Goal: Task Accomplishment & Management: Complete application form

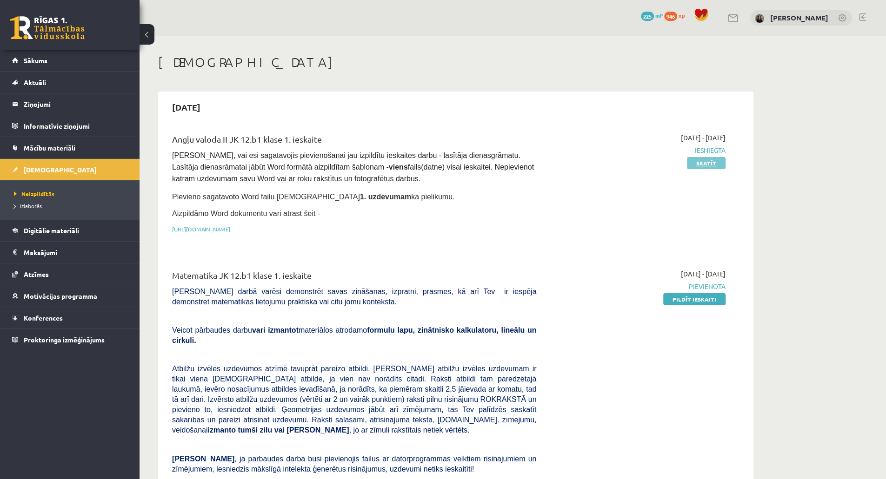
click at [724, 165] on link "Skatīt" at bounding box center [706, 163] width 39 height 12
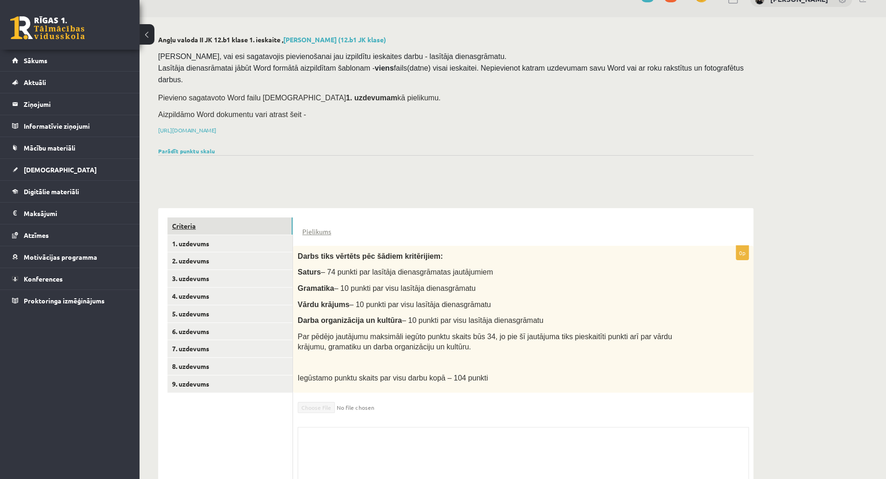
scroll to position [47, 0]
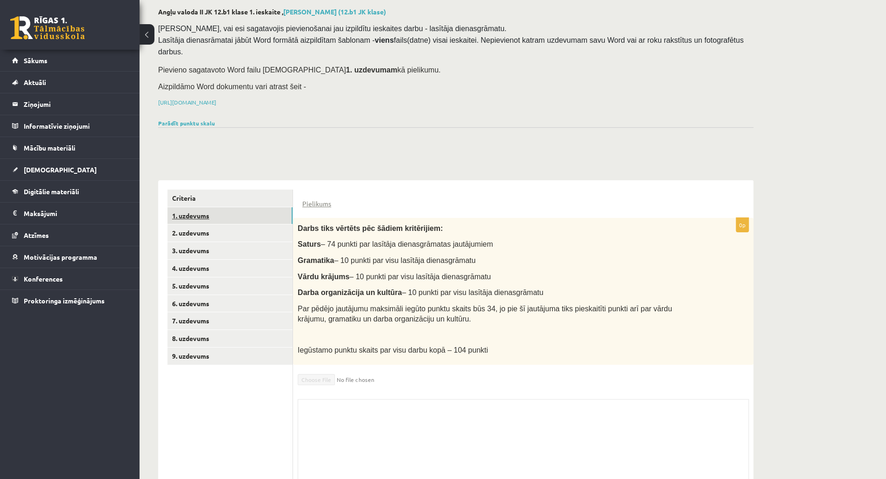
click at [209, 207] on link "1. uzdevums" at bounding box center [229, 215] width 125 height 17
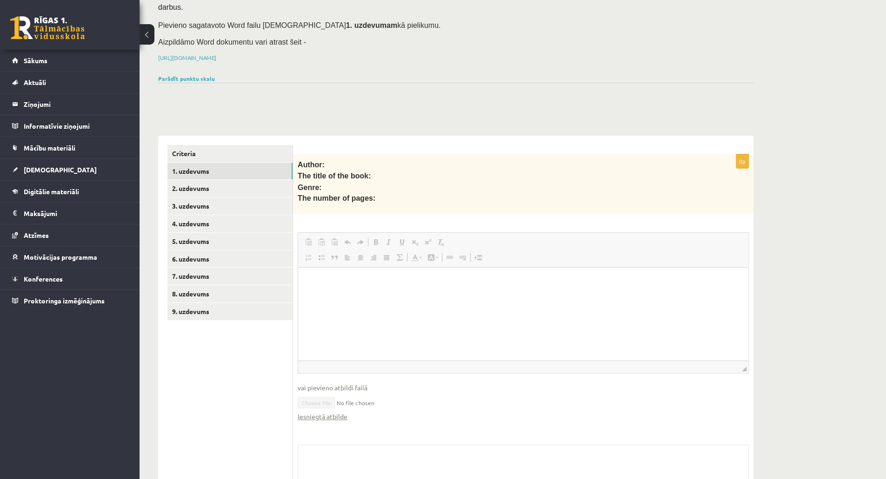
scroll to position [93, 0]
click at [330, 410] on link "Iesniegtā atbilde" at bounding box center [323, 415] width 50 height 10
click at [36, 236] on span "Atzīmes" at bounding box center [36, 235] width 25 height 8
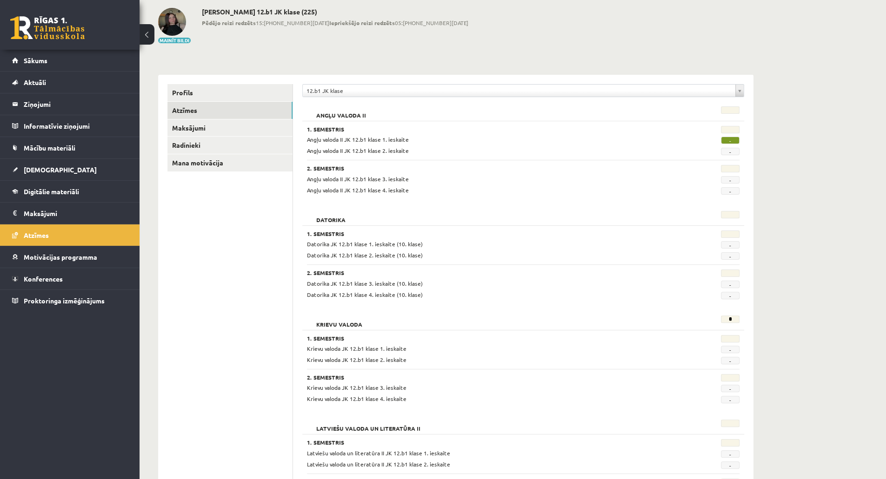
scroll to position [46, 0]
click at [361, 295] on span "Datorika JK 12.b1 klase 4. ieskaite (10. klase)" at bounding box center [365, 295] width 116 height 7
click at [190, 88] on link "Profils" at bounding box center [229, 93] width 125 height 17
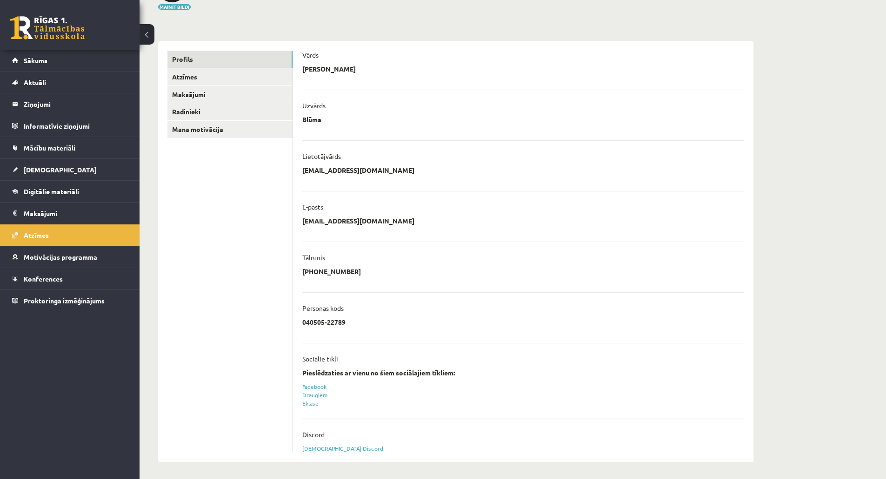
scroll to position [80, 0]
click at [33, 100] on legend "Ziņojumi 0" at bounding box center [76, 103] width 104 height 21
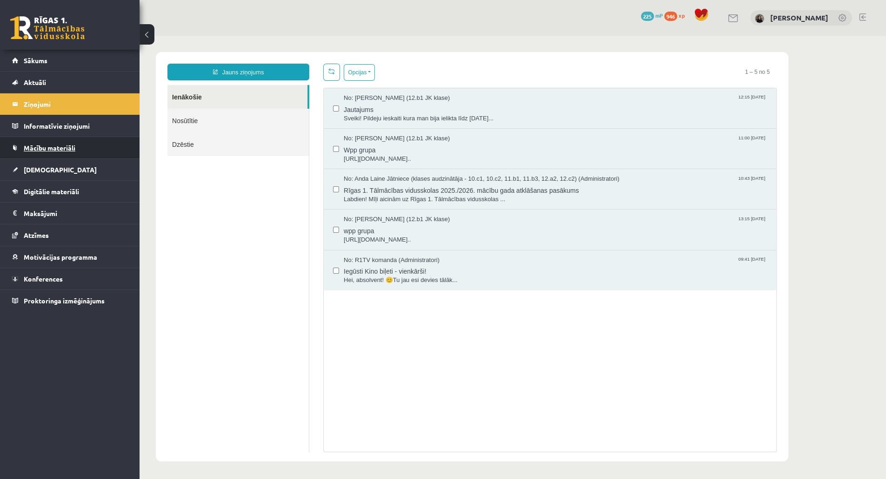
click at [57, 155] on link "Mācību materiāli" at bounding box center [70, 147] width 116 height 21
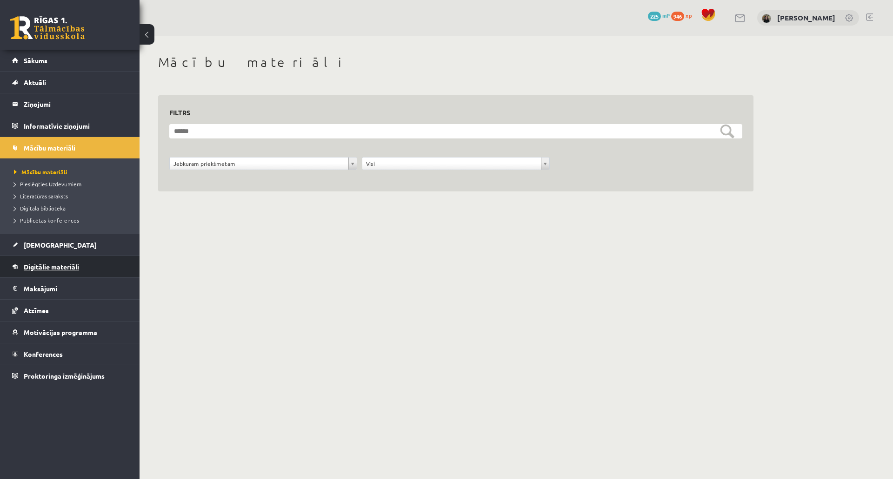
click at [42, 274] on link "Digitālie materiāli" at bounding box center [70, 266] width 116 height 21
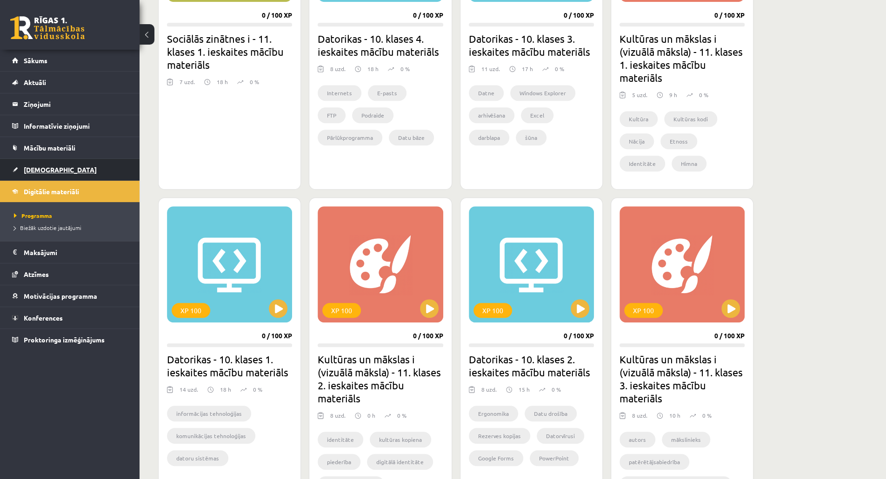
scroll to position [372, 0]
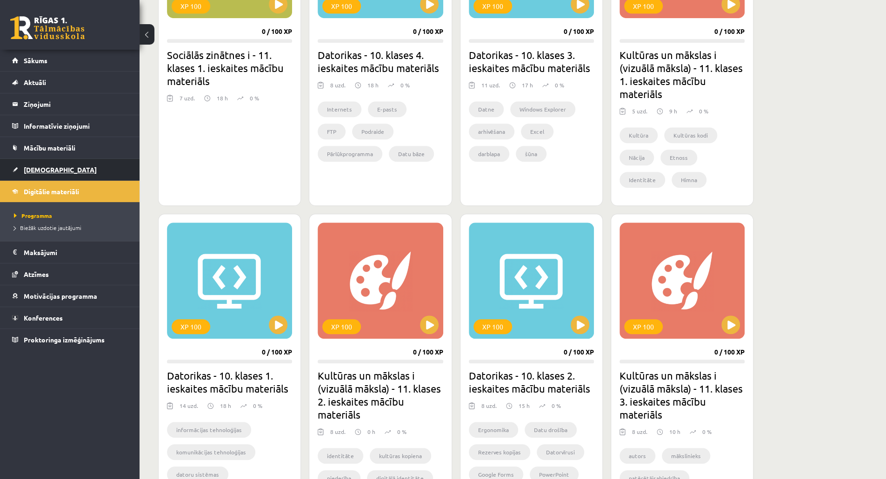
click at [27, 166] on span "[DEMOGRAPHIC_DATA]" at bounding box center [60, 170] width 73 height 8
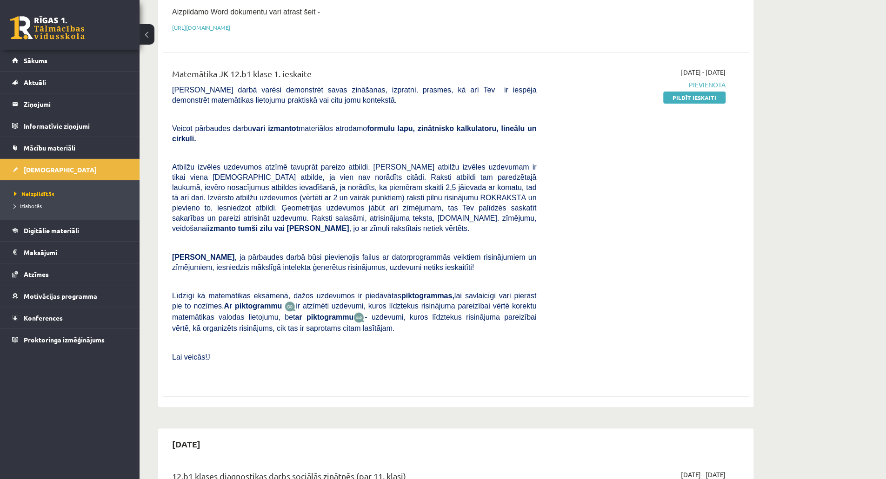
scroll to position [140, 0]
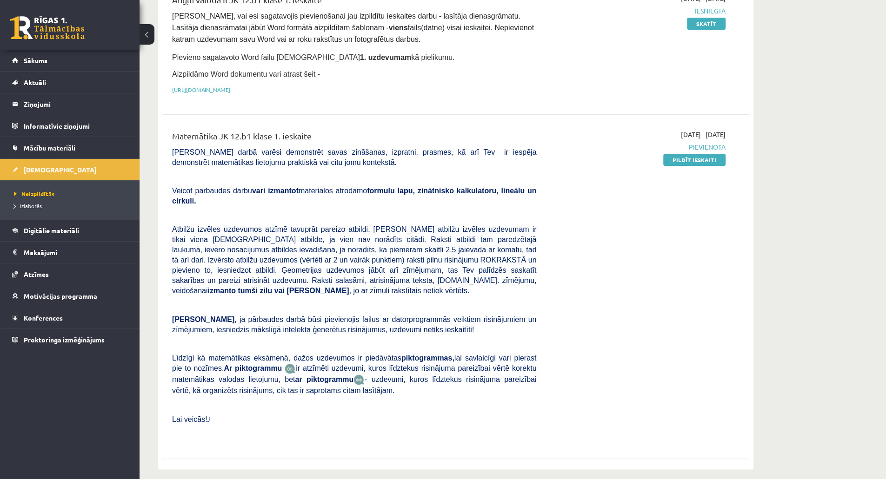
drag, startPoint x: 709, startPoint y: 155, endPoint x: 498, endPoint y: 36, distance: 242.8
click at [709, 155] on link "Pildīt ieskaiti" at bounding box center [694, 160] width 62 height 12
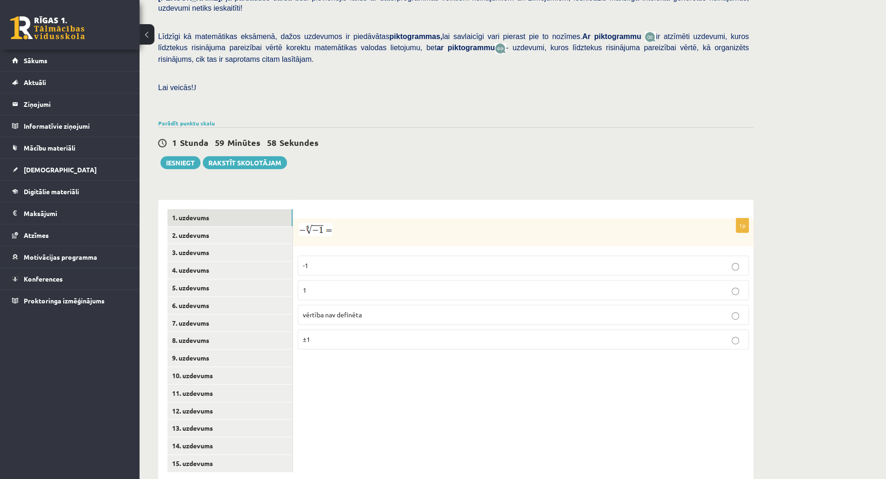
scroll to position [204, 0]
click at [187, 349] on link "9. uzdevums" at bounding box center [229, 357] width 125 height 17
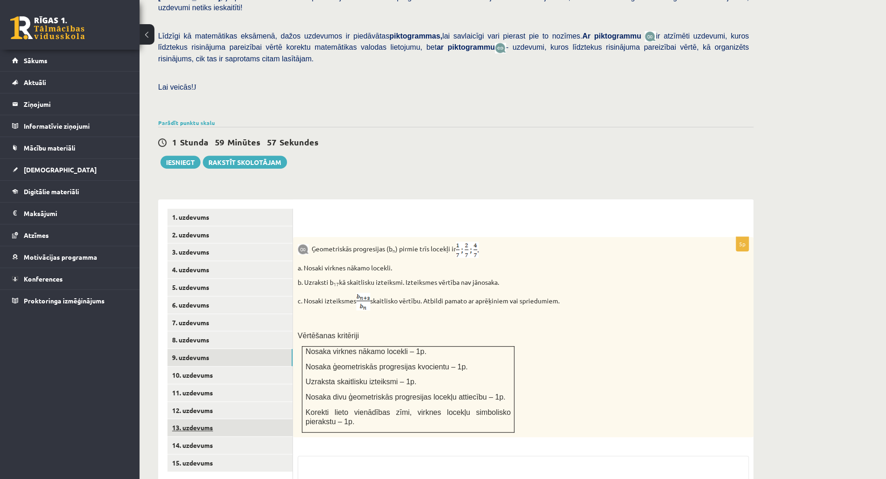
click at [231, 419] on link "13. uzdevums" at bounding box center [229, 427] width 125 height 17
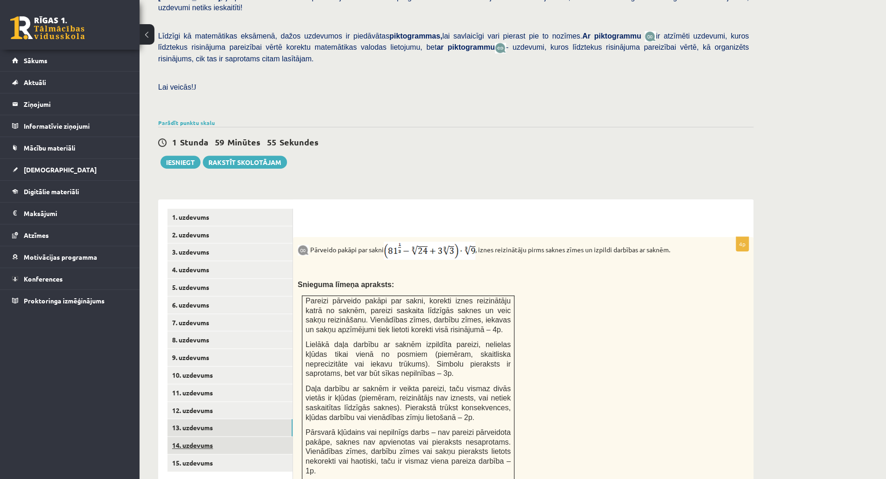
scroll to position [0, 0]
click at [224, 465] on ul "1. uzdevums 2. uzdevums 3. uzdevums 4. uzdevums 5. uzdevums 6. uzdevums 7. uzde…" at bounding box center [230, 454] width 126 height 490
click at [224, 455] on link "15. uzdevums" at bounding box center [229, 463] width 125 height 17
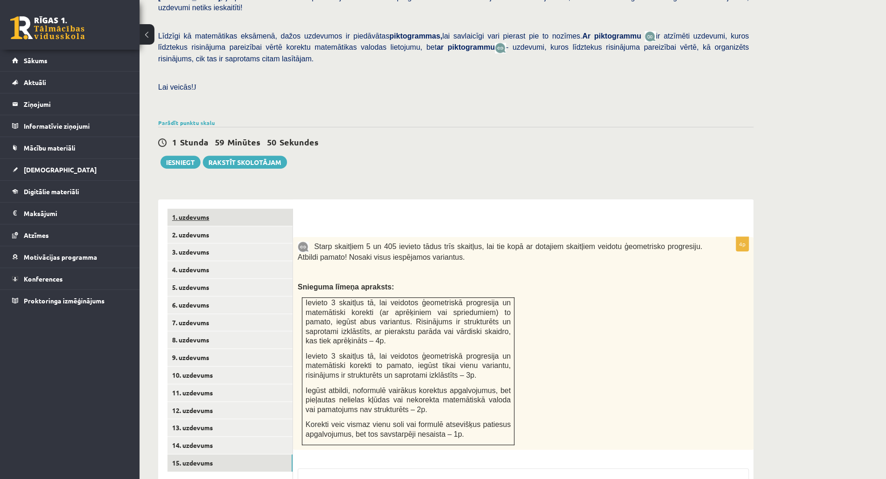
click at [216, 209] on link "1. uzdevums" at bounding box center [229, 217] width 125 height 17
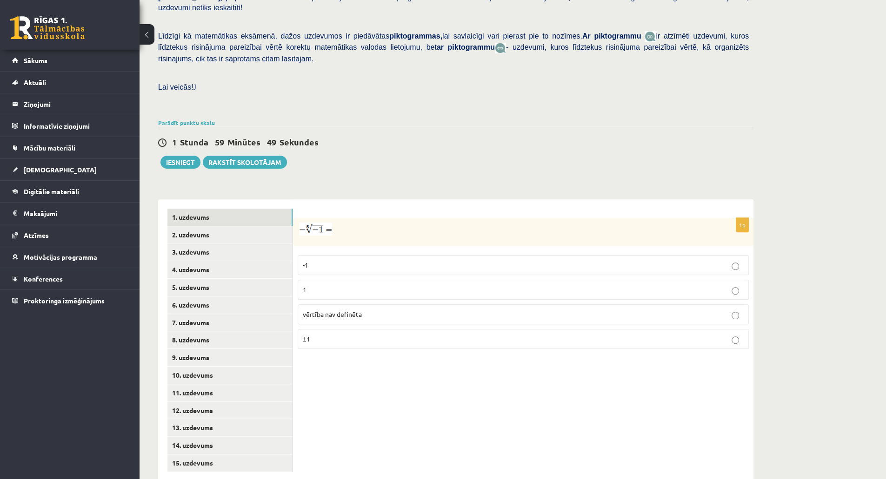
scroll to position [205, 0]
click at [407, 285] on p "1" at bounding box center [523, 290] width 441 height 10
click at [243, 226] on link "2. uzdevums" at bounding box center [229, 234] width 125 height 17
click at [346, 286] on p "x 5 7 x 5 7" at bounding box center [523, 292] width 441 height 12
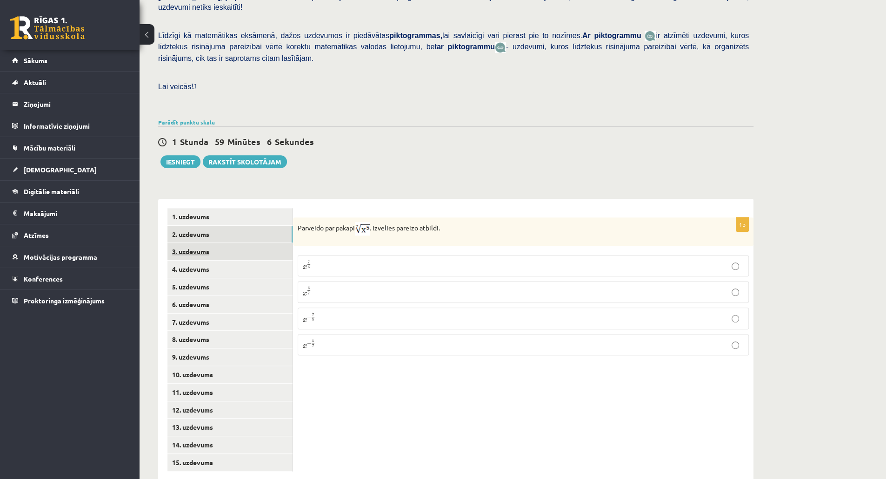
click at [213, 243] on link "3. uzdevums" at bounding box center [229, 251] width 125 height 17
click at [475, 269] on input "text" at bounding box center [478, 277] width 70 height 16
type input "****"
click at [499, 296] on div "1p Aprēķini = ……… Atbildē komata vietā lieto punktu, piemēram, 5.8 Atbilde - **…" at bounding box center [523, 340] width 460 height 282
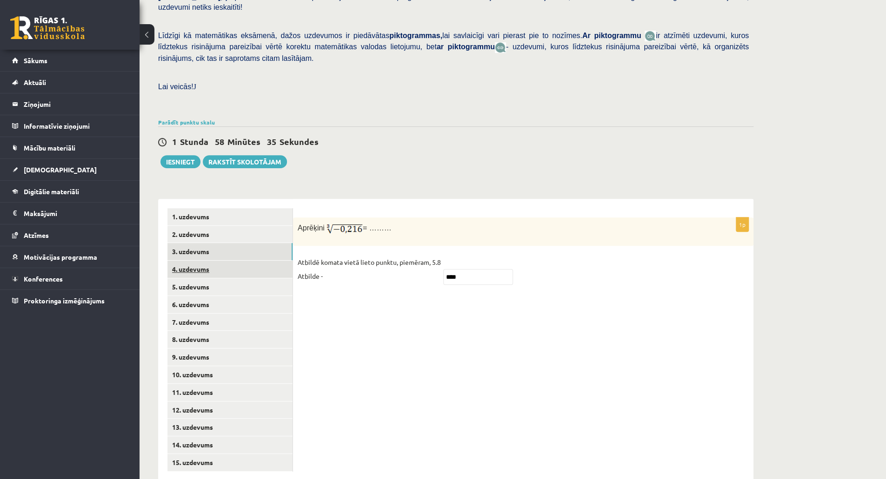
click at [234, 261] on link "4. uzdevums" at bounding box center [229, 269] width 125 height 17
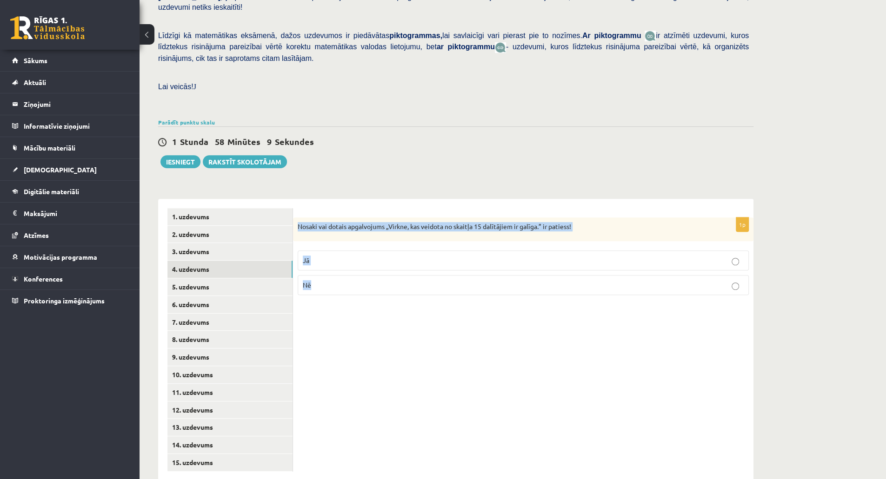
drag, startPoint x: 296, startPoint y: 204, endPoint x: 393, endPoint y: 274, distance: 119.9
click at [393, 274] on div "1p Nosaki vai dotais apgalvojums „Virkne, kas veidota no skaitļa 15 dalītājiem …" at bounding box center [523, 261] width 460 height 86
copy div "Nosaki vai dotais apgalvojums „Virkne, kas veidota no skaitļa 15 dalītājiem ir …"
click at [448, 256] on p "Jā" at bounding box center [523, 261] width 441 height 10
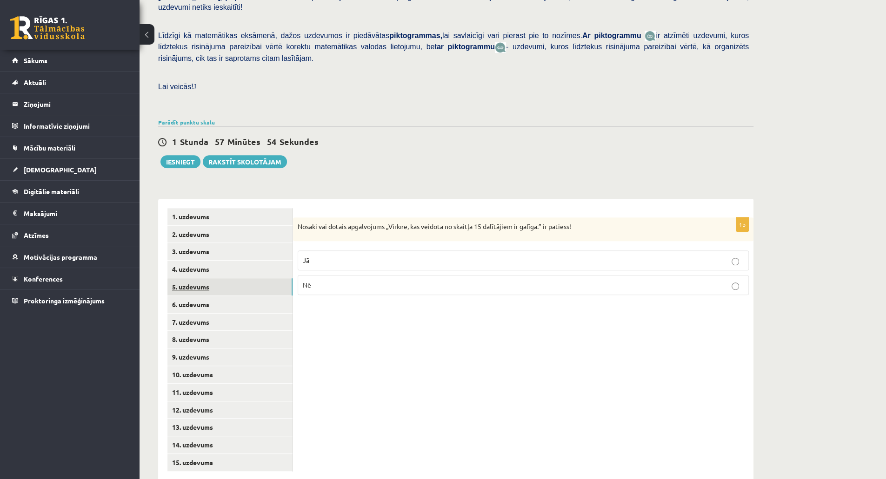
click at [203, 279] on link "5. uzdevums" at bounding box center [229, 287] width 125 height 17
drag, startPoint x: 299, startPoint y: 201, endPoint x: 394, endPoint y: 306, distance: 142.5
click at [394, 318] on div "1p Nosaki vai dotais apgalvojums „Skaitlis 4 ir virknes loceklis.” ir patiess! …" at bounding box center [523, 340] width 460 height 282
copy div "Nosaki vai dotais apgalvojums „Skaitlis 4 ir virknes loceklis.” ir patiess! Jā …"
drag, startPoint x: 518, startPoint y: 331, endPoint x: 382, endPoint y: 305, distance: 139.2
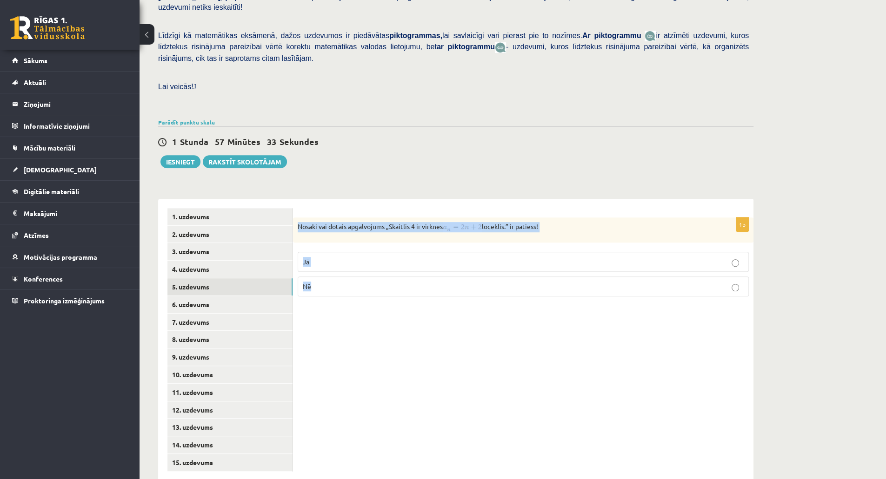
click at [383, 305] on div "1p Nosaki vai dotais apgalvojums „Skaitlis 4 ir virknes loceklis.” ir patiess! …" at bounding box center [523, 340] width 460 height 282
click at [509, 159] on div "Matemātika JK 12.b1 klase 1. ieskaite , Linda Blūma (12.b1 JK klase) Pārbaudes …" at bounding box center [456, 165] width 632 height 669
click at [434, 247] on fieldset "Jā Nē" at bounding box center [523, 273] width 451 height 52
click at [403, 252] on label "Jā" at bounding box center [523, 262] width 451 height 20
click at [387, 257] on p "Jā" at bounding box center [523, 262] width 441 height 10
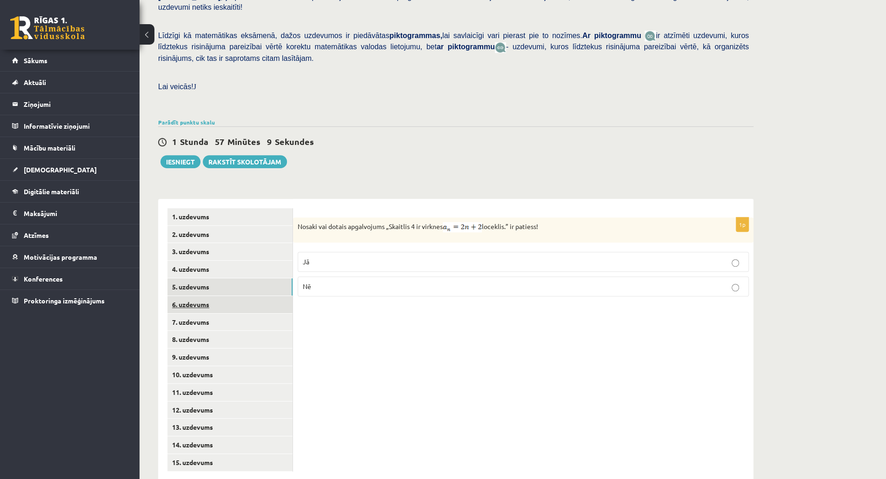
click at [198, 296] on link "6. uzdevums" at bounding box center [229, 304] width 125 height 17
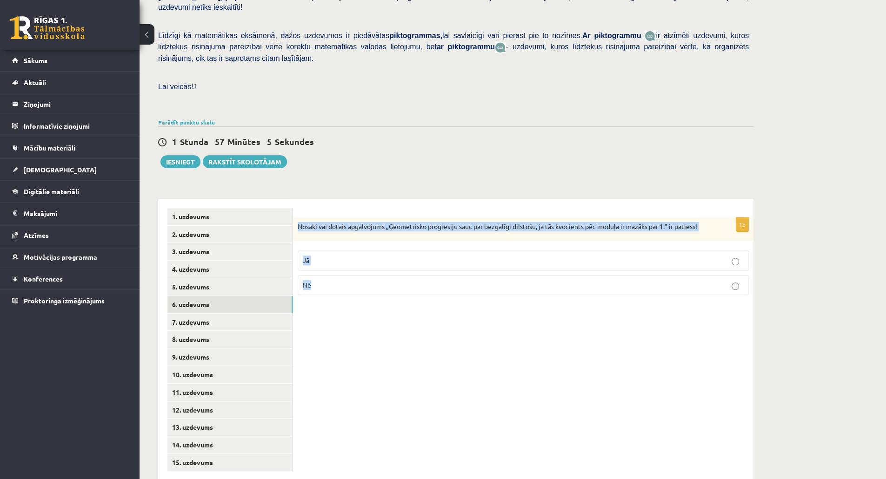
drag, startPoint x: 304, startPoint y: 225, endPoint x: 358, endPoint y: 281, distance: 78.0
click at [358, 281] on div "1p Nosaki vai dotais apgalvojums „Ģeometrisko progresiju sauc par bezgalīgi dil…" at bounding box center [523, 340] width 460 height 282
copy div "Nosaki vai dotais apgalvojums „Ģeometrisko progresiju sauc par bezgalīgi dilsto…"
click at [418, 256] on p "Jā" at bounding box center [523, 261] width 441 height 10
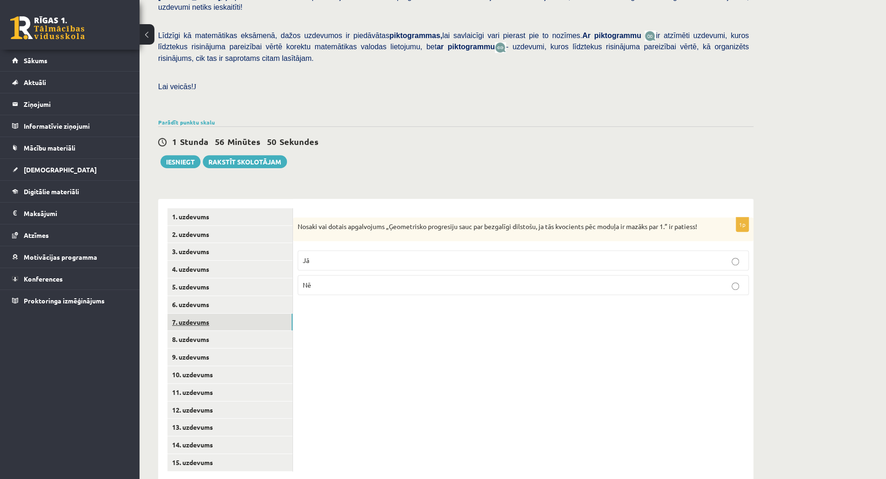
click at [233, 314] on link "7. uzdevums" at bounding box center [229, 322] width 125 height 17
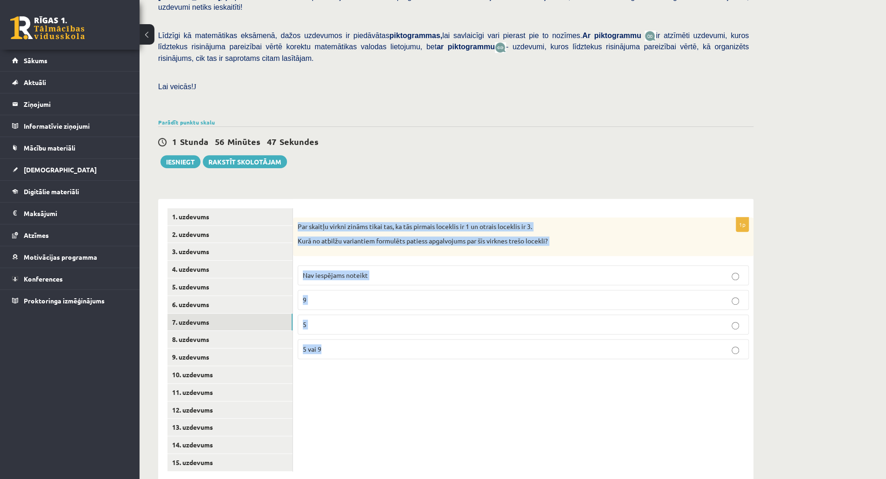
drag, startPoint x: 298, startPoint y: 206, endPoint x: 434, endPoint y: 368, distance: 212.6
click at [434, 370] on div "1p Par skaitļu virkni zināms tikai tas, ka tās pirmais loceklis ir 1 un otrais …" at bounding box center [523, 340] width 460 height 282
copy div "Par skaitļu virkni zināms tikai tas, ka tās pirmais loceklis ir 1 un otrais loc…"
click at [348, 345] on p "5 vai 9" at bounding box center [523, 350] width 441 height 10
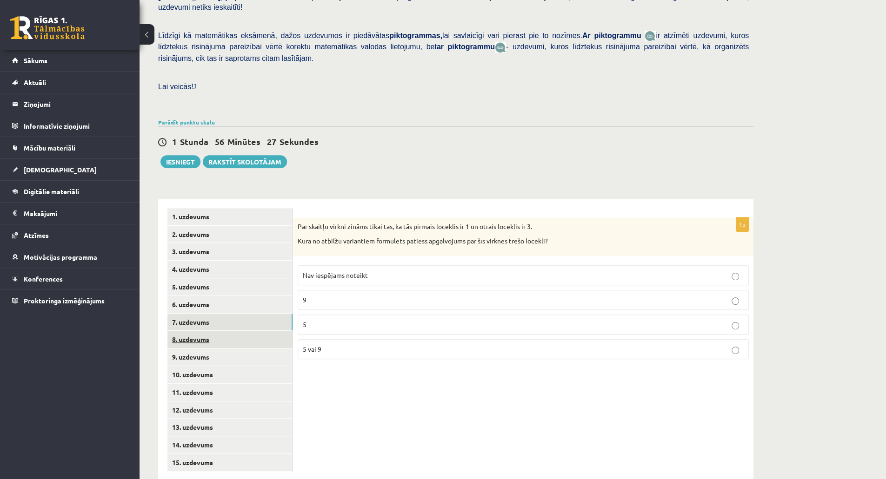
click at [211, 331] on link "8. uzdevums" at bounding box center [229, 339] width 125 height 17
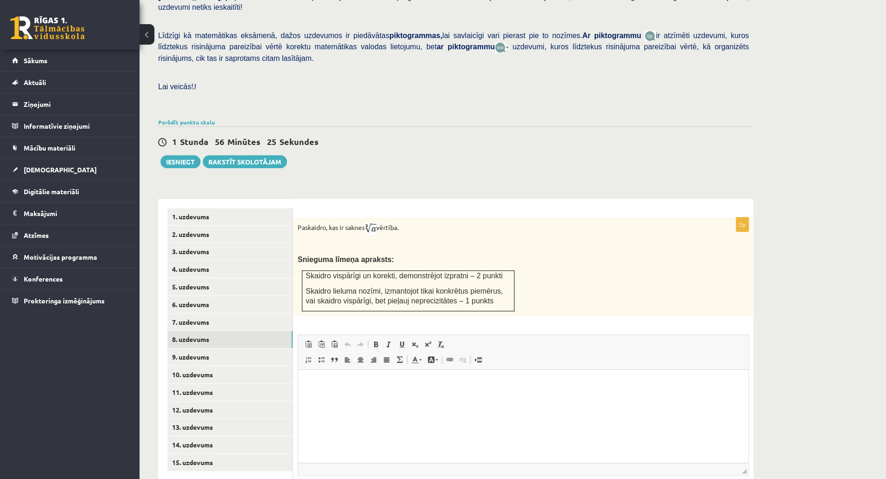
scroll to position [0, 0]
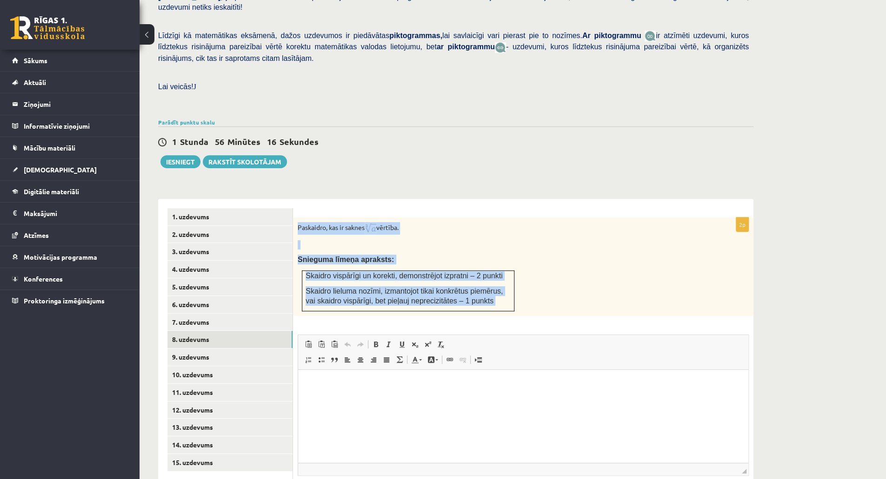
drag, startPoint x: 296, startPoint y: 207, endPoint x: 480, endPoint y: 299, distance: 205.5
click at [480, 299] on div "2p Paskaidro, kas ir saknes vērtība. Snieguma līmeņa apraksts: Skaidro vispārīg…" at bounding box center [523, 373] width 460 height 311
copy div "Paskaidro, kas ir saknes vērtība. Snieguma līmeņa apraksts: Skaidro vispārīgi u…"
click at [556, 282] on div "Paskaidro, kas ir saknes vērtība. Snieguma līmeņa apraksts: Skaidro vispārīgi u…" at bounding box center [523, 267] width 460 height 99
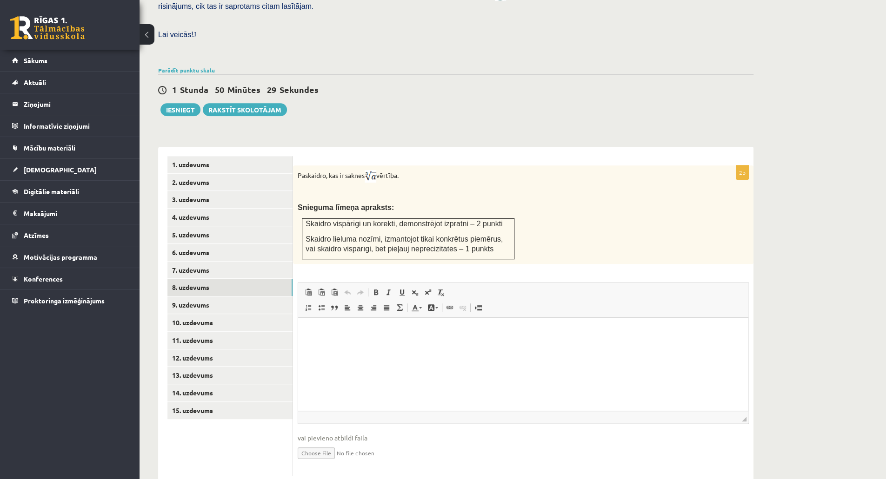
scroll to position [261, 0]
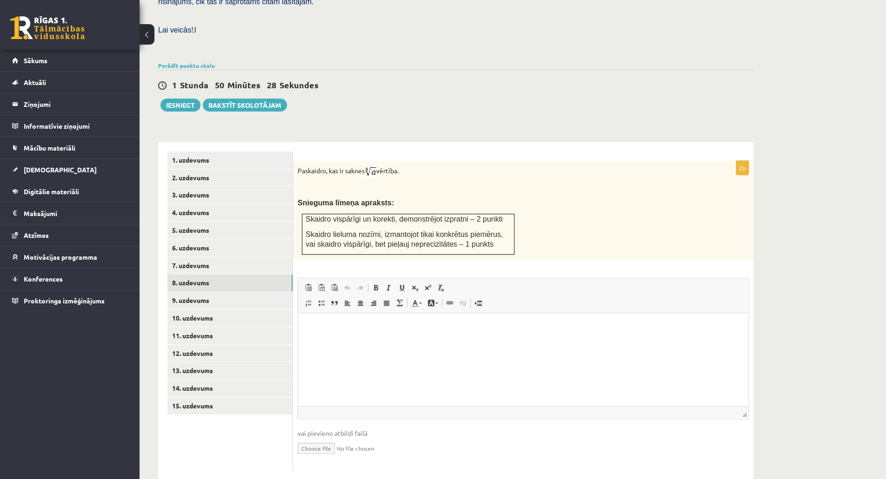
click at [319, 438] on input "file" at bounding box center [523, 447] width 451 height 19
type input "**********"
click at [206, 292] on link "9. uzdevums" at bounding box center [229, 300] width 125 height 17
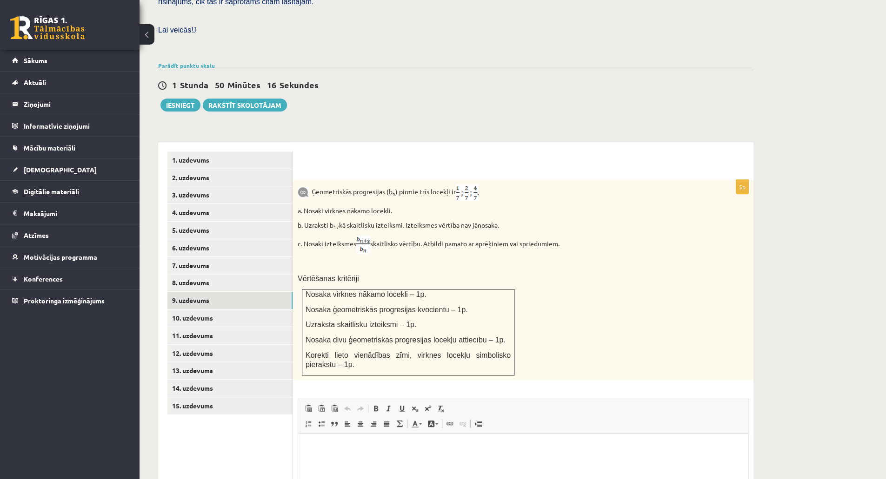
scroll to position [0, 0]
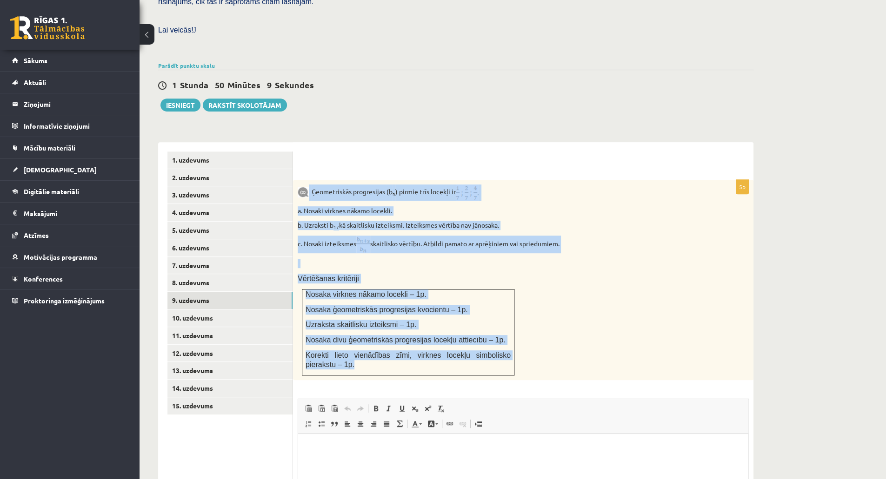
drag, startPoint x: 306, startPoint y: 166, endPoint x: 499, endPoint y: 349, distance: 266.1
click at [499, 349] on div "Ģeometriskās progresijas (b n ) pirmie trīs locekļi ir a. Nosaki virknes nākamo…" at bounding box center [523, 280] width 460 height 200
copy div "Ģeometriskās progresijas (b n ) pirmie trīs locekļi ir a. Nosaki virknes nākamo…"
drag, startPoint x: 560, startPoint y: 267, endPoint x: 572, endPoint y: 198, distance: 70.9
click at [572, 198] on div "Ģeometriskās progresijas (b n ) pirmie trīs locekļi ir a. Nosaki virknes nākamo…" at bounding box center [523, 280] width 460 height 200
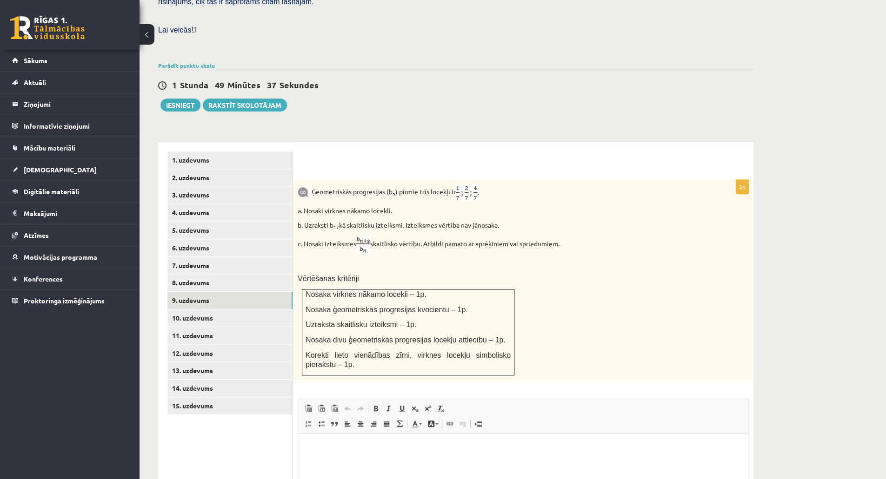
click at [542, 152] on div at bounding box center [523, 161] width 442 height 19
click at [363, 236] on img at bounding box center [363, 245] width 14 height 18
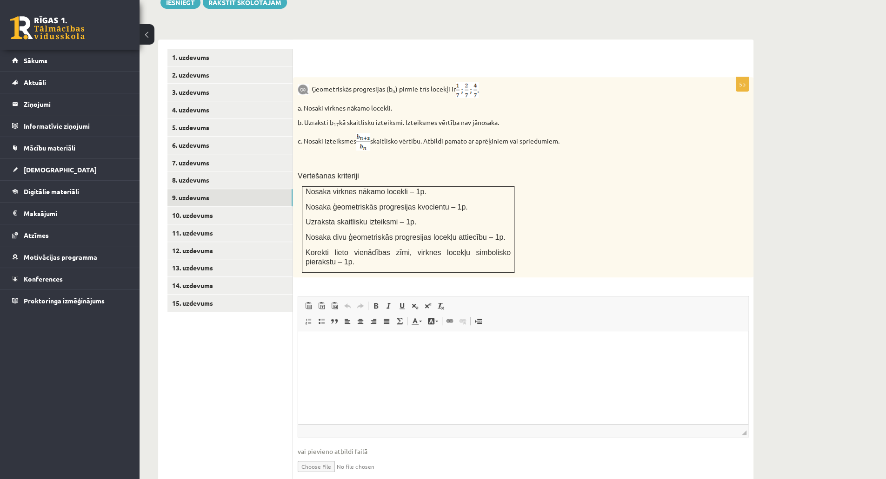
scroll to position [381, 0]
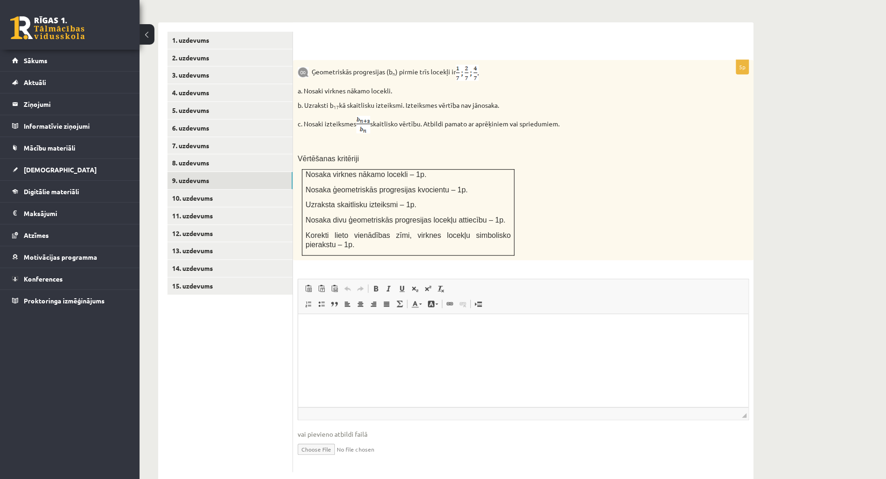
click at [329, 439] on input "file" at bounding box center [523, 448] width 451 height 19
click at [302, 439] on input "file" at bounding box center [523, 448] width 451 height 19
type input "**********"
click at [190, 190] on link "10. uzdevums" at bounding box center [229, 198] width 125 height 17
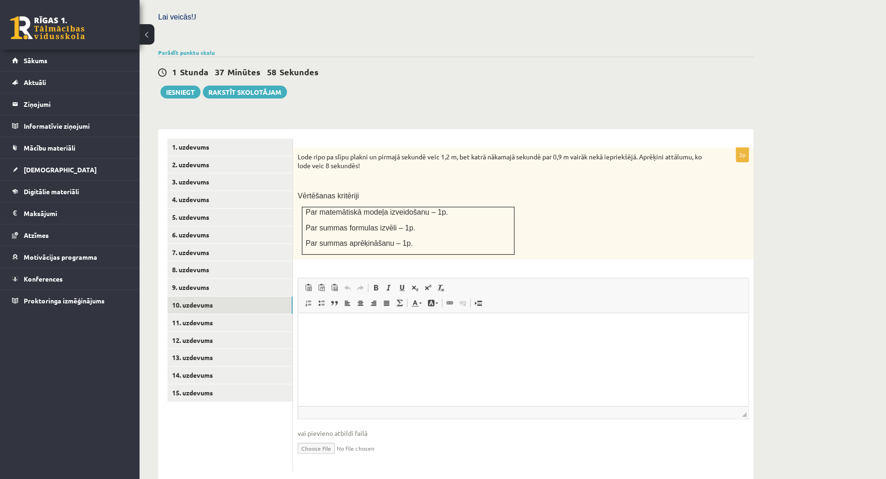
scroll to position [0, 0]
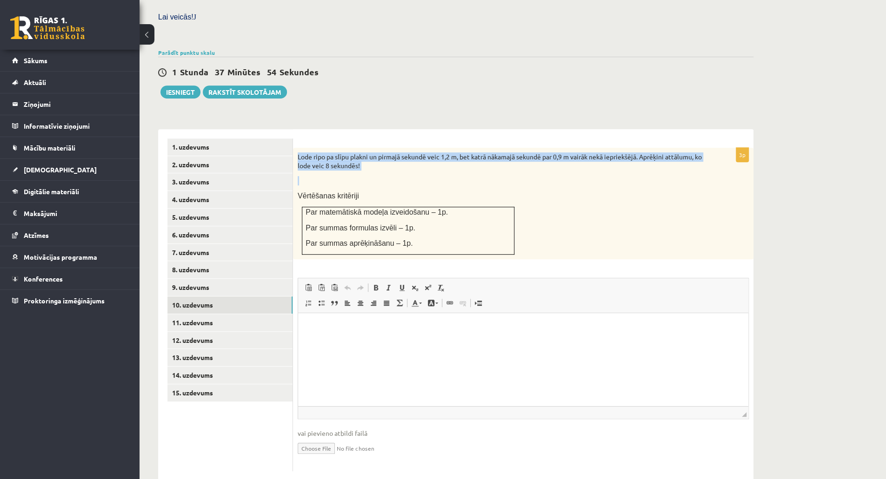
drag, startPoint x: 296, startPoint y: 132, endPoint x: 392, endPoint y: 163, distance: 100.6
click at [392, 163] on div "Lode ripo pa slīpu plakni un pirmajā sekundē veic 1,2 m, bet katrā nākamajā sek…" at bounding box center [523, 204] width 460 height 112
copy div "Lode ripo pa slīpu plakni un pirmajā sekundē veic 1,2 m, bet katrā nākamajā sek…"
click at [321, 438] on input "file" at bounding box center [523, 447] width 451 height 19
type input "**********"
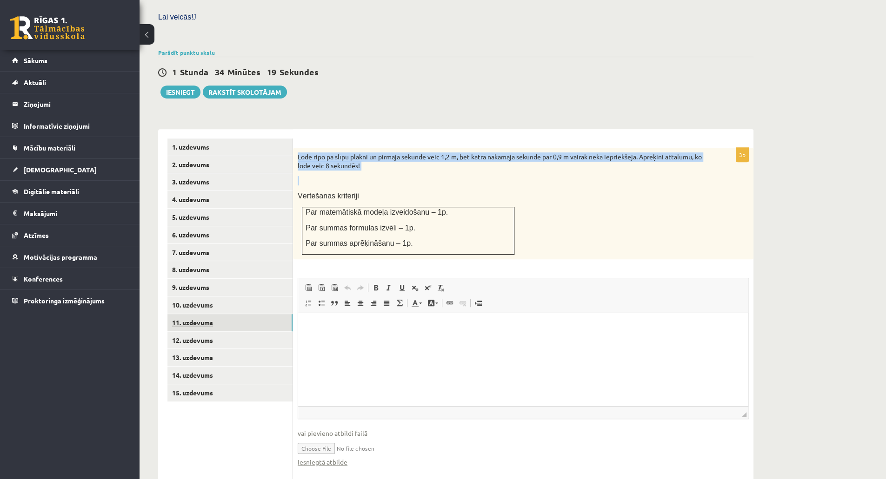
click at [199, 314] on link "11. uzdevums" at bounding box center [229, 322] width 125 height 17
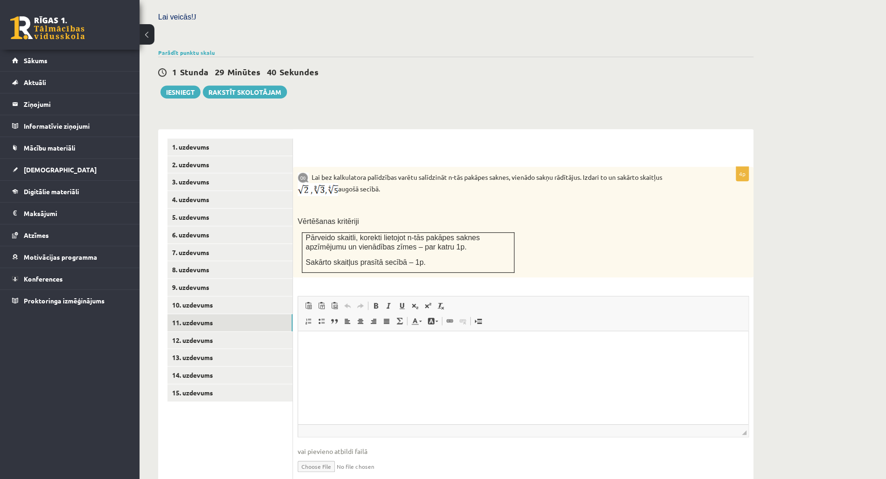
click at [327, 457] on input "file" at bounding box center [523, 466] width 451 height 19
type input "**********"
click at [212, 332] on link "12. uzdevums" at bounding box center [229, 340] width 125 height 17
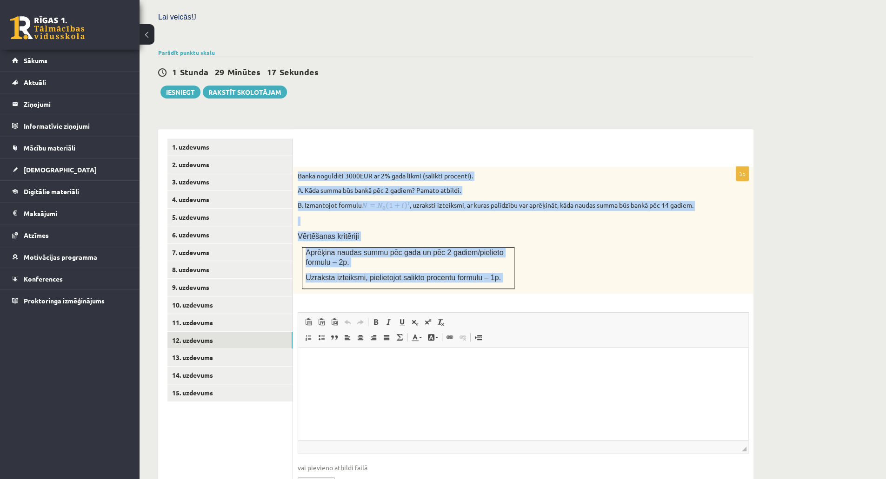
drag, startPoint x: 293, startPoint y: 151, endPoint x: 590, endPoint y: 296, distance: 329.8
click at [590, 296] on div "3p Bankā noguldīti 3000EUR ar 2% gada likmi (salikti procenti). A. Kāda summa b…" at bounding box center [523, 336] width 460 height 339
copy div "Bankā noguldīti 3000EUR ar 2% gada likmi (salikti procenti). A. Kāda summa būs …"
click at [557, 201] on p "B. Izmantojot formulu , uzraksti izteiksmi, ar kuras palīdzību var aprēķināt, k…" at bounding box center [500, 206] width 405 height 10
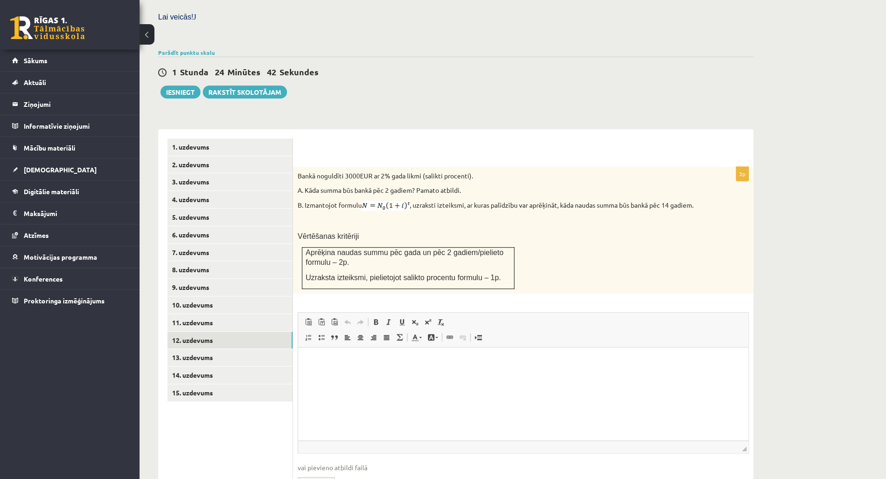
click at [333, 473] on input "file" at bounding box center [523, 482] width 451 height 19
type input "**********"
click at [205, 349] on link "13. uzdevums" at bounding box center [229, 357] width 125 height 17
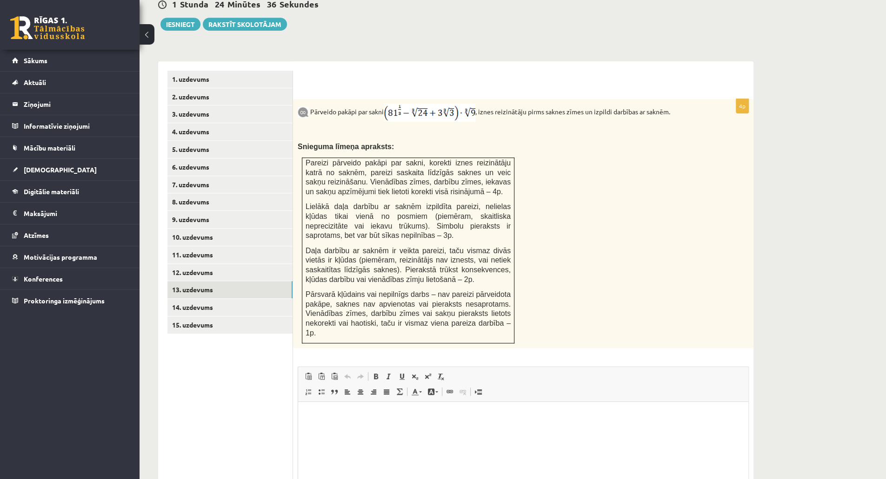
scroll to position [367, 0]
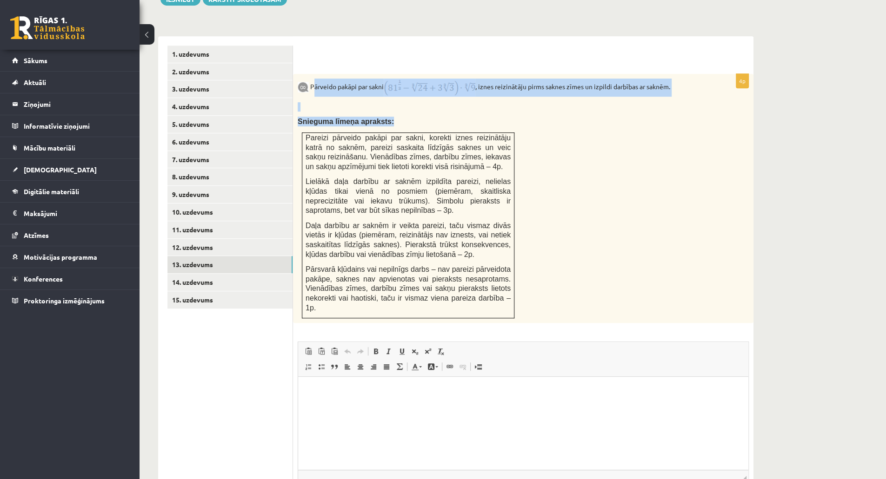
drag, startPoint x: 315, startPoint y: 67, endPoint x: 766, endPoint y: 126, distance: 454.8
click at [729, 111] on div "Pārveido pakāpi par sakni , iznes reizinātāju pirms saknes zīmes un izpildi dar…" at bounding box center [523, 198] width 460 height 249
click at [612, 209] on div "Pārveido pakāpi par sakni , iznes reizinātāju pirms saknes zīmes un izpildi dar…" at bounding box center [523, 198] width 460 height 249
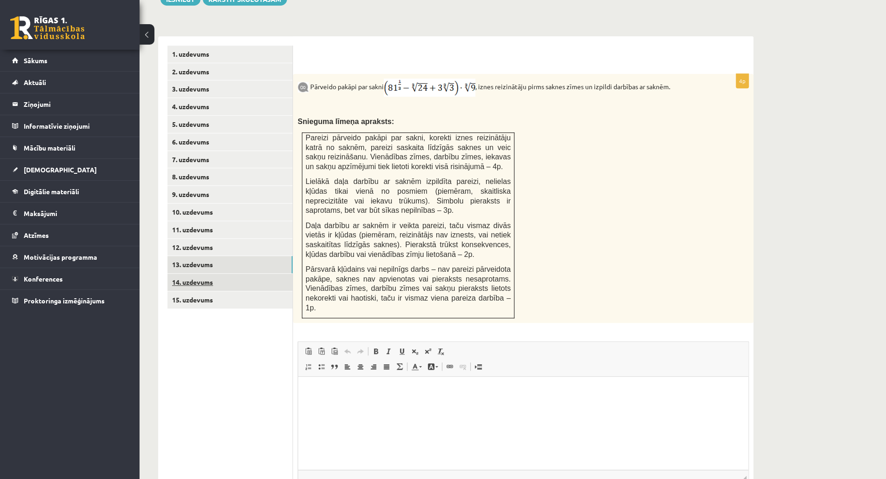
click at [224, 274] on link "14. uzdevums" at bounding box center [229, 282] width 125 height 17
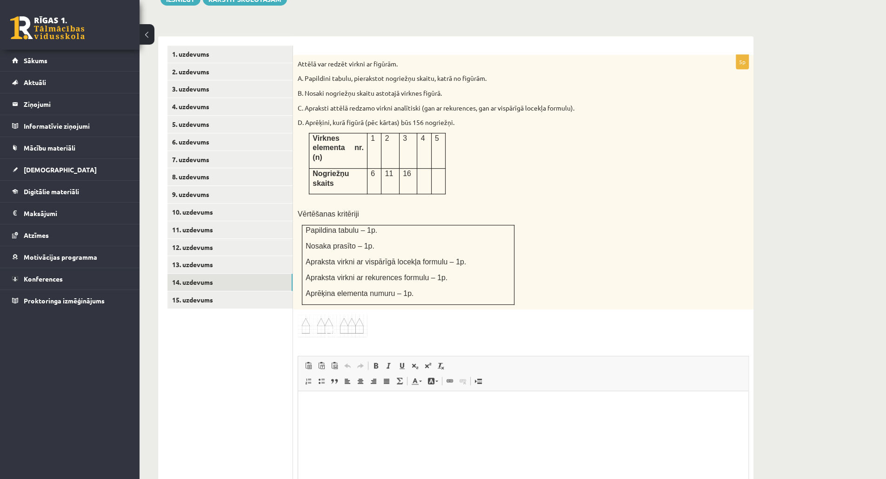
scroll to position [0, 0]
click at [188, 292] on link "15. uzdevums" at bounding box center [229, 300] width 125 height 17
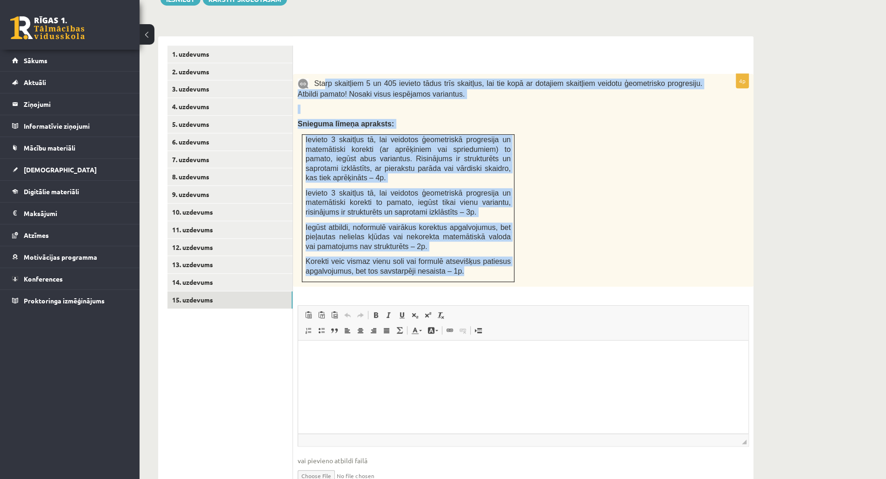
drag, startPoint x: 324, startPoint y: 57, endPoint x: 482, endPoint y: 258, distance: 255.3
click at [482, 258] on div "Starp skaitļiem 5 un 405 ievieto tādus trīs skaitļus, lai tie kopā ar dotajiem …" at bounding box center [523, 180] width 460 height 213
copy div "rp skaitļiem 5 un 405 ievieto tādus trīs skaitļus, lai tie kopā ar dotajiem ska…"
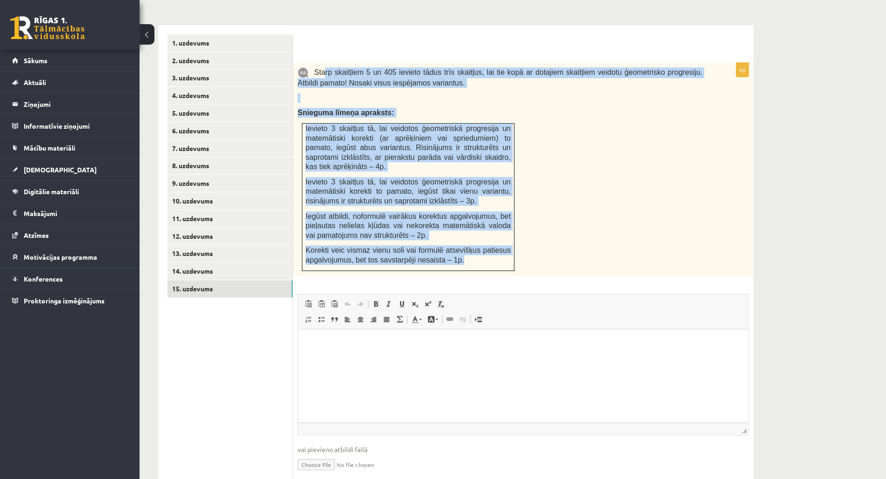
scroll to position [393, 0]
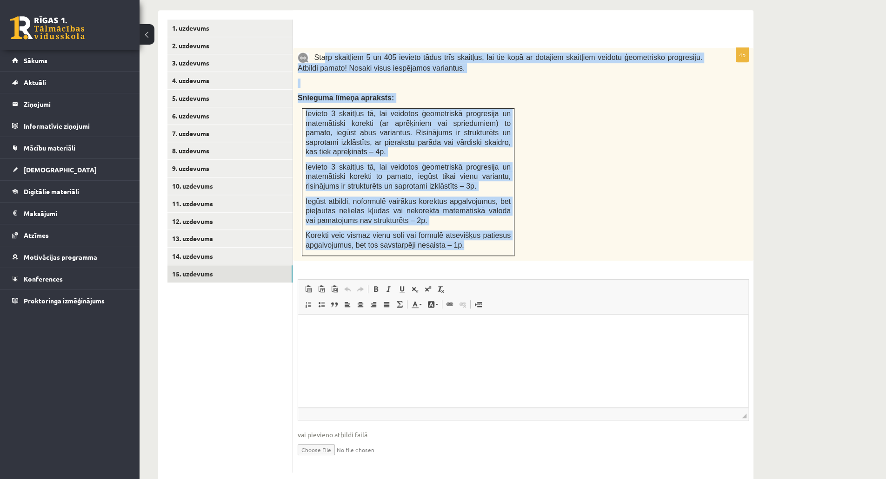
click at [316, 440] on input "file" at bounding box center [523, 449] width 451 height 19
type input "**********"
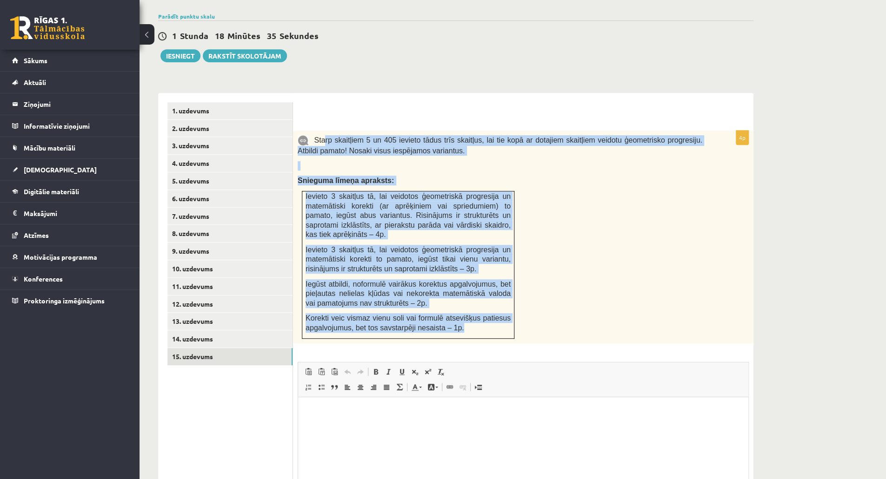
scroll to position [310, 0]
click at [178, 50] on button "Iesniegt" at bounding box center [180, 56] width 40 height 13
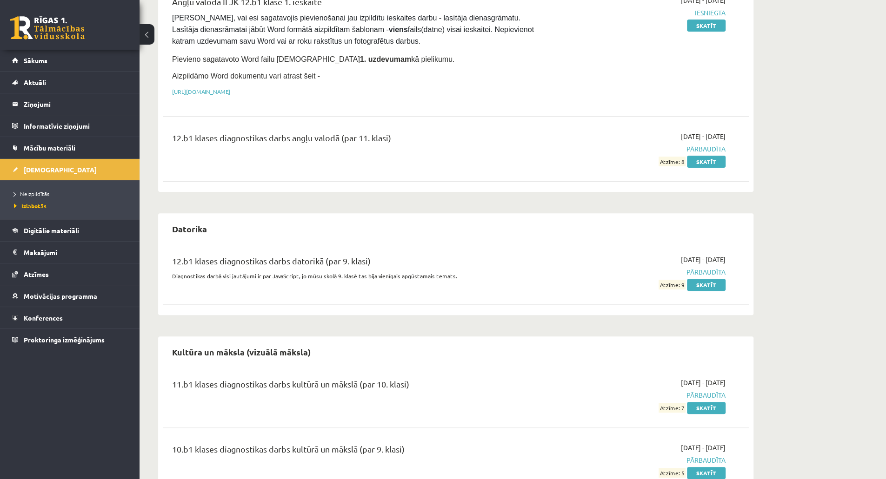
scroll to position [135, 0]
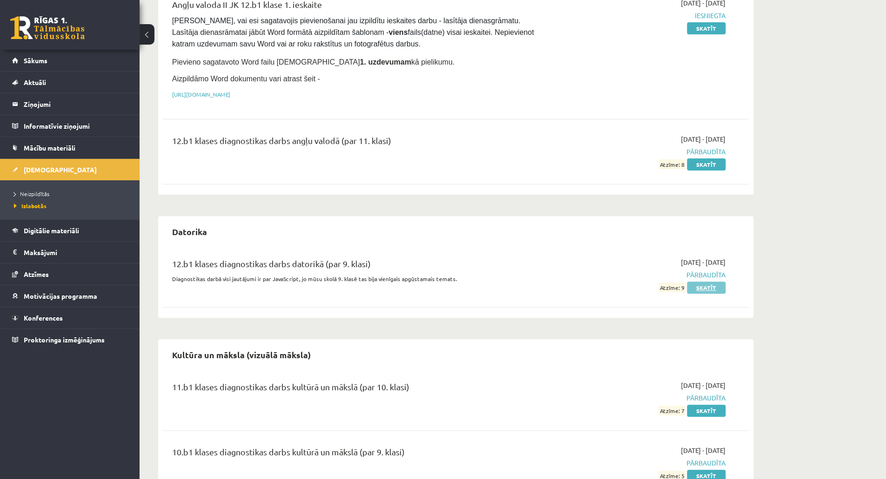
click at [708, 287] on link "Skatīt" at bounding box center [706, 288] width 39 height 12
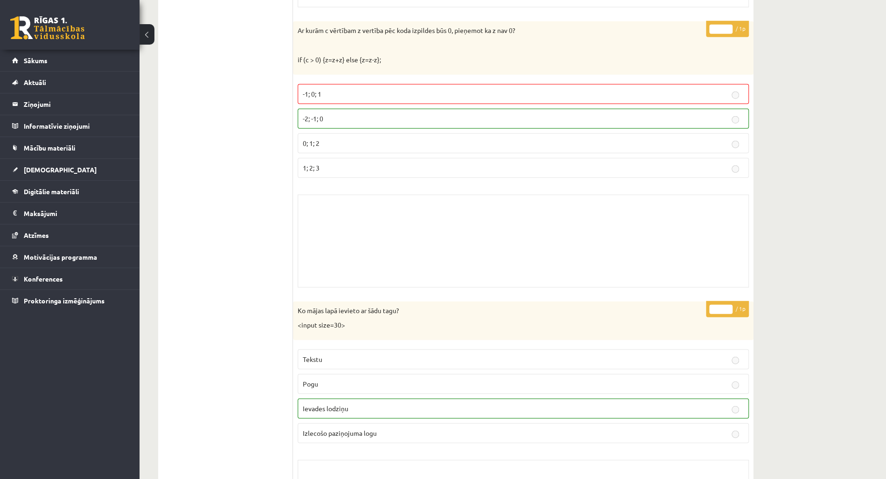
scroll to position [4418, 0]
click at [40, 65] on link "Sākums" at bounding box center [70, 60] width 116 height 21
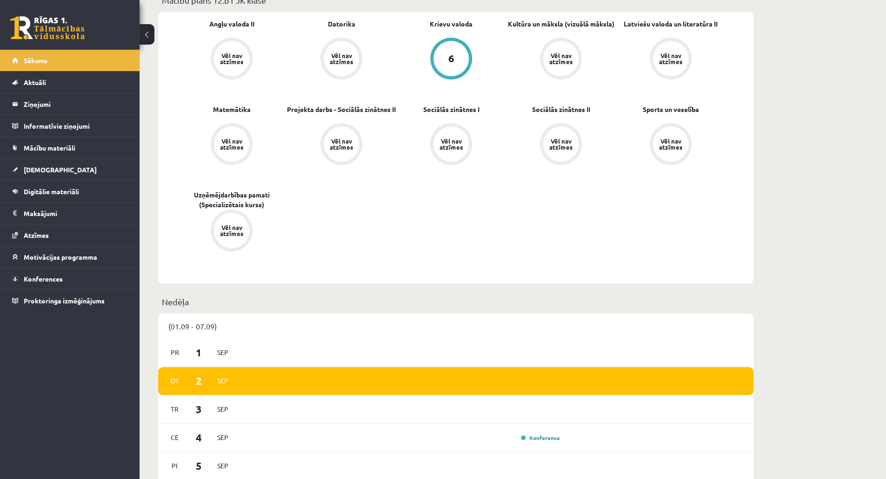
scroll to position [186, 0]
